Goal: Information Seeking & Learning: Learn about a topic

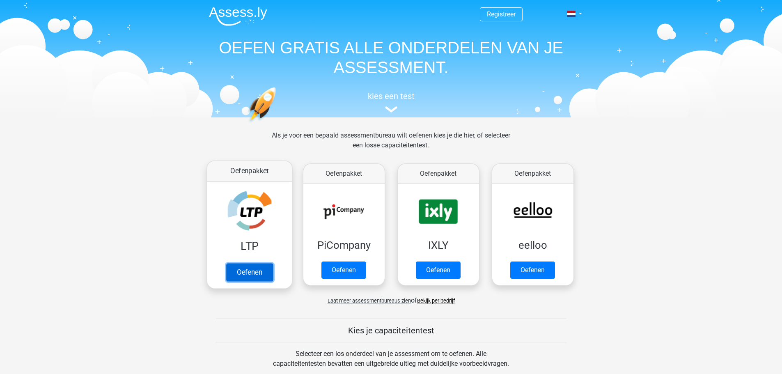
click at [264, 269] on link "Oefenen" at bounding box center [249, 272] width 47 height 18
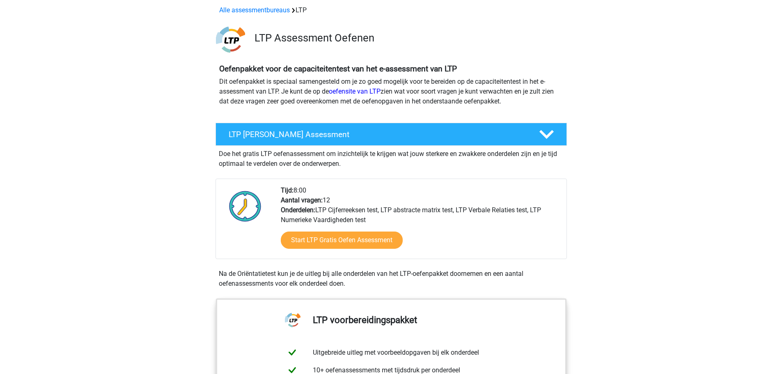
scroll to position [123, 0]
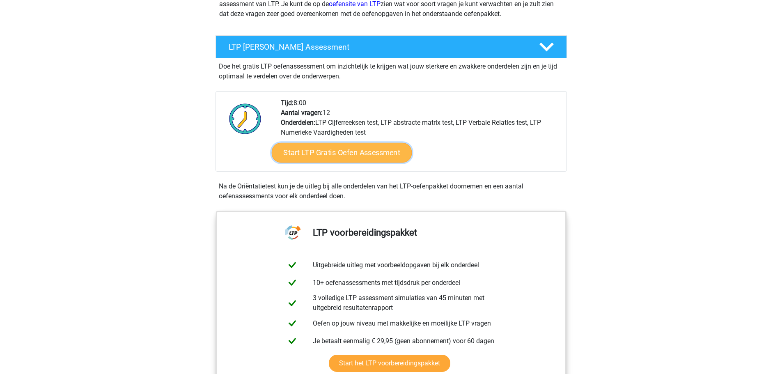
click at [335, 156] on link "Start LTP Gratis Oefen Assessment" at bounding box center [341, 153] width 140 height 20
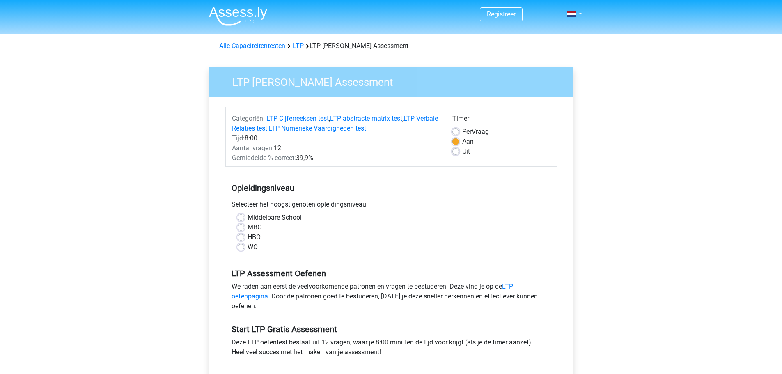
click at [257, 229] on label "MBO" at bounding box center [255, 228] width 14 height 10
click at [244, 229] on input "MBO" at bounding box center [241, 227] width 7 height 8
radio input "true"
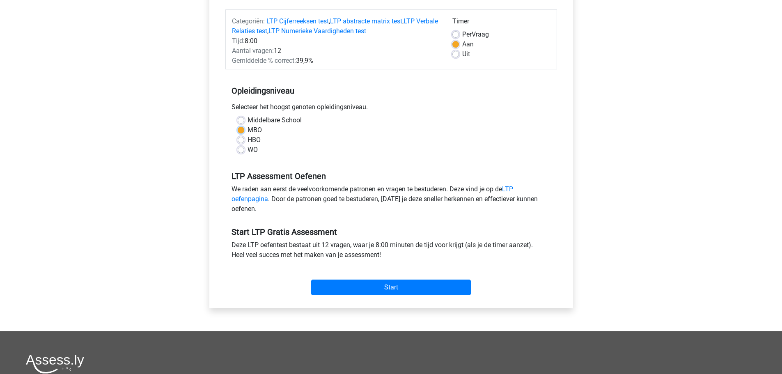
scroll to position [123, 0]
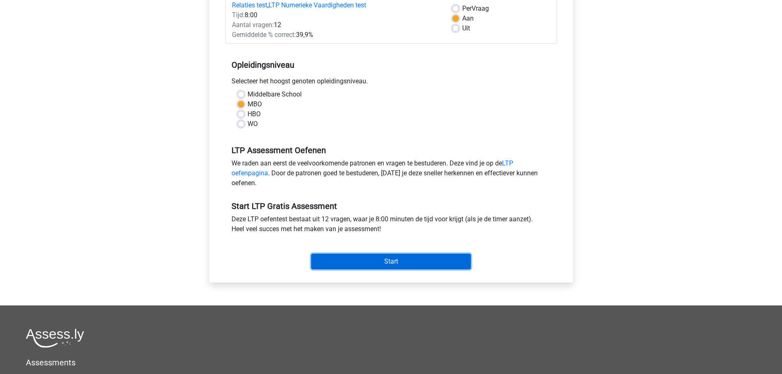
click at [361, 263] on input "Start" at bounding box center [391, 262] width 160 height 16
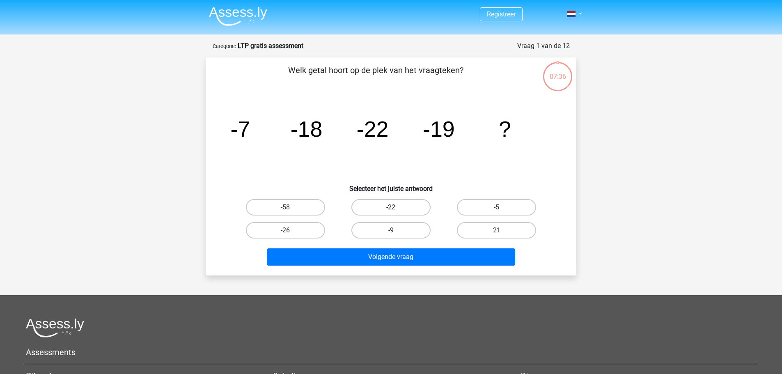
click at [386, 207] on label "-22" at bounding box center [390, 207] width 79 height 16
click at [391, 207] on input "-22" at bounding box center [393, 209] width 5 height 5
radio input "true"
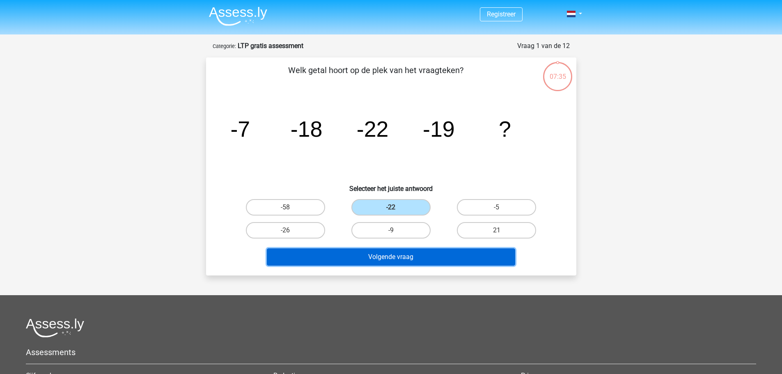
click at [382, 250] on button "Volgende vraag" at bounding box center [391, 256] width 248 height 17
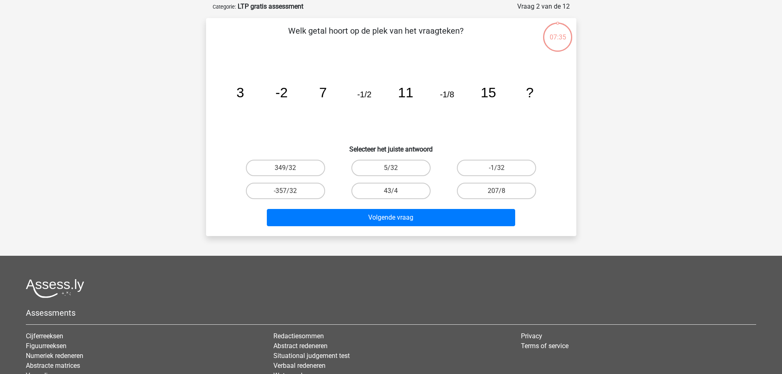
scroll to position [41, 0]
